Goal: Task Accomplishment & Management: Use online tool/utility

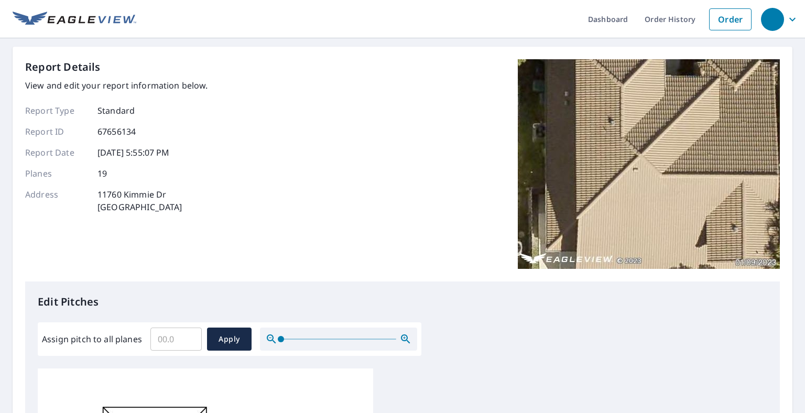
click at [158, 341] on input "Assign pitch to all planes" at bounding box center [175, 338] width 51 height 29
type input "4"
click at [226, 338] on span "Apply" at bounding box center [229, 339] width 28 height 13
type input "4"
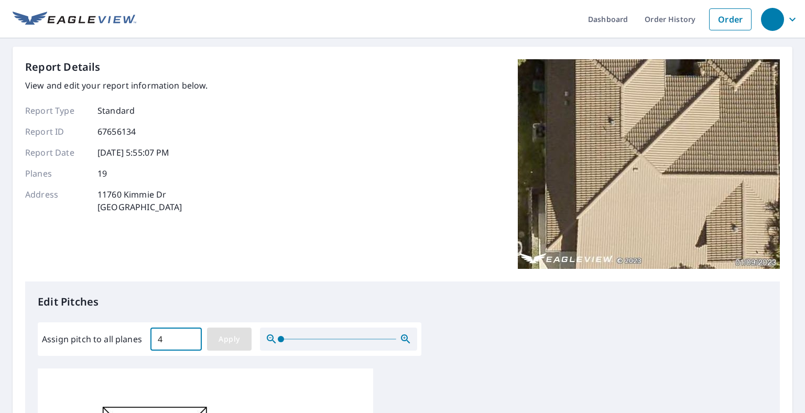
type input "4"
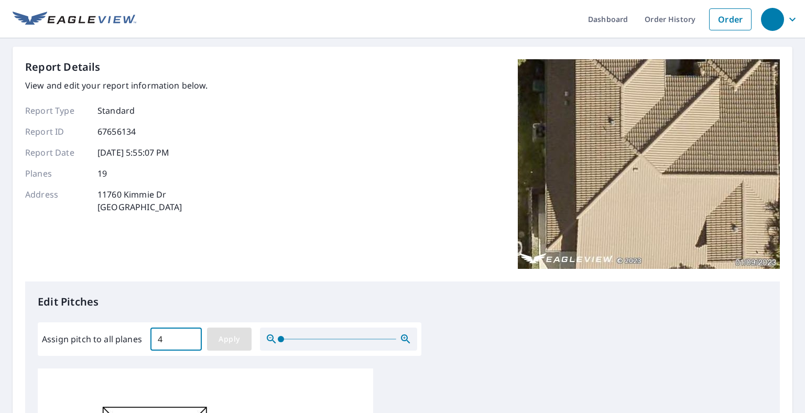
type input "4"
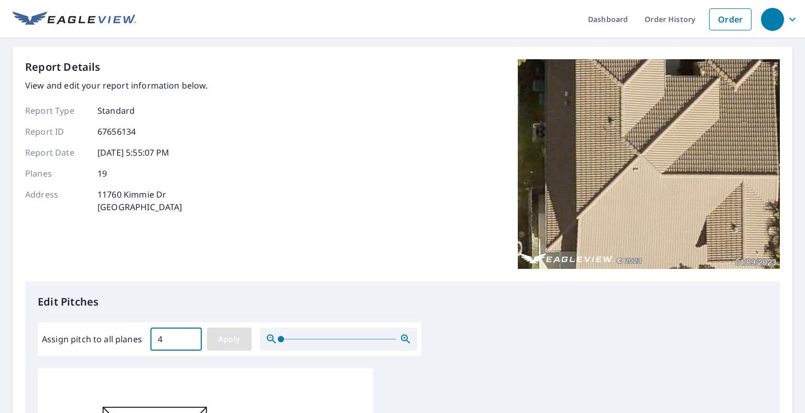
type input "4"
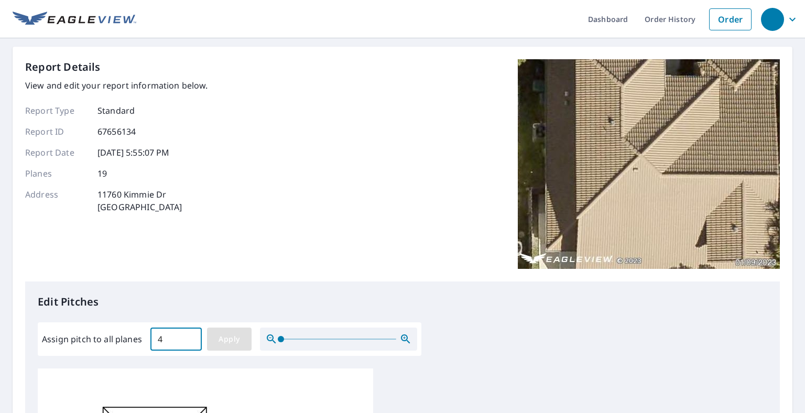
type input "4"
click at [234, 341] on span "Apply" at bounding box center [229, 339] width 28 height 13
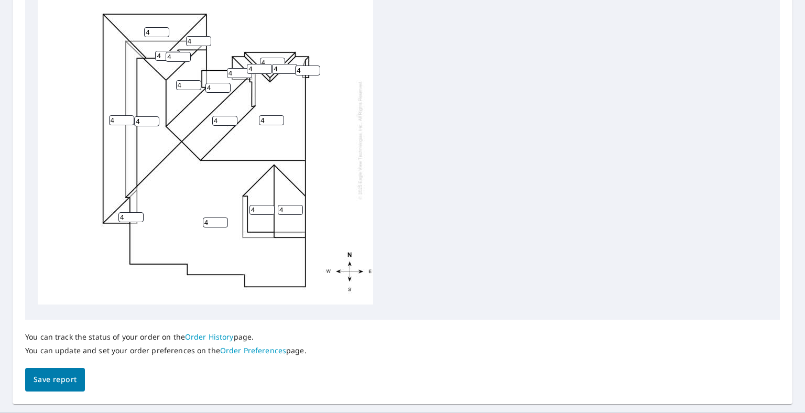
scroll to position [416, 0]
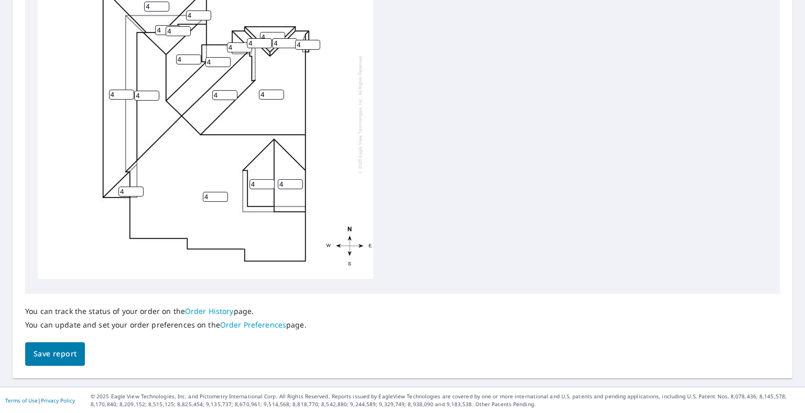
click at [76, 348] on button "Save report" at bounding box center [55, 354] width 60 height 24
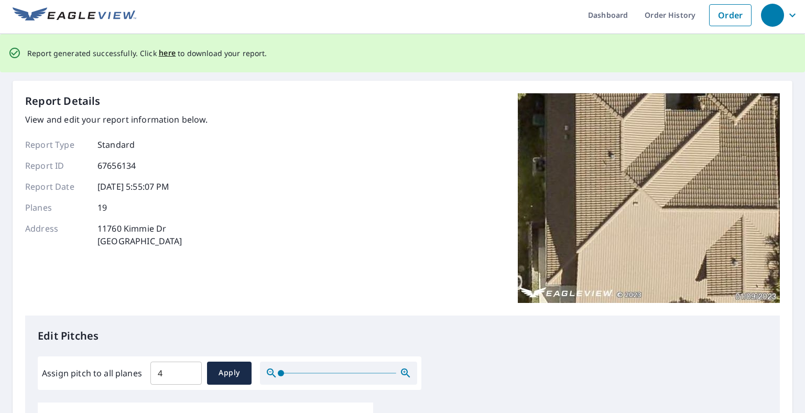
scroll to position [0, 0]
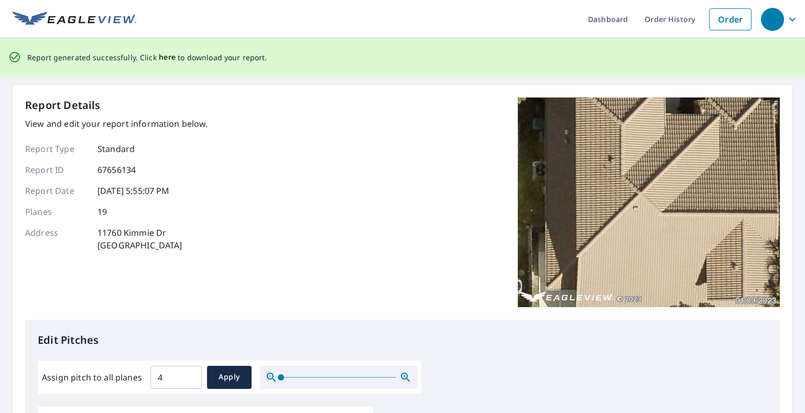
click at [163, 57] on span "here" at bounding box center [167, 57] width 17 height 13
click at [163, 56] on span "here" at bounding box center [167, 57] width 17 height 13
